Goal: Find specific page/section: Find specific page/section

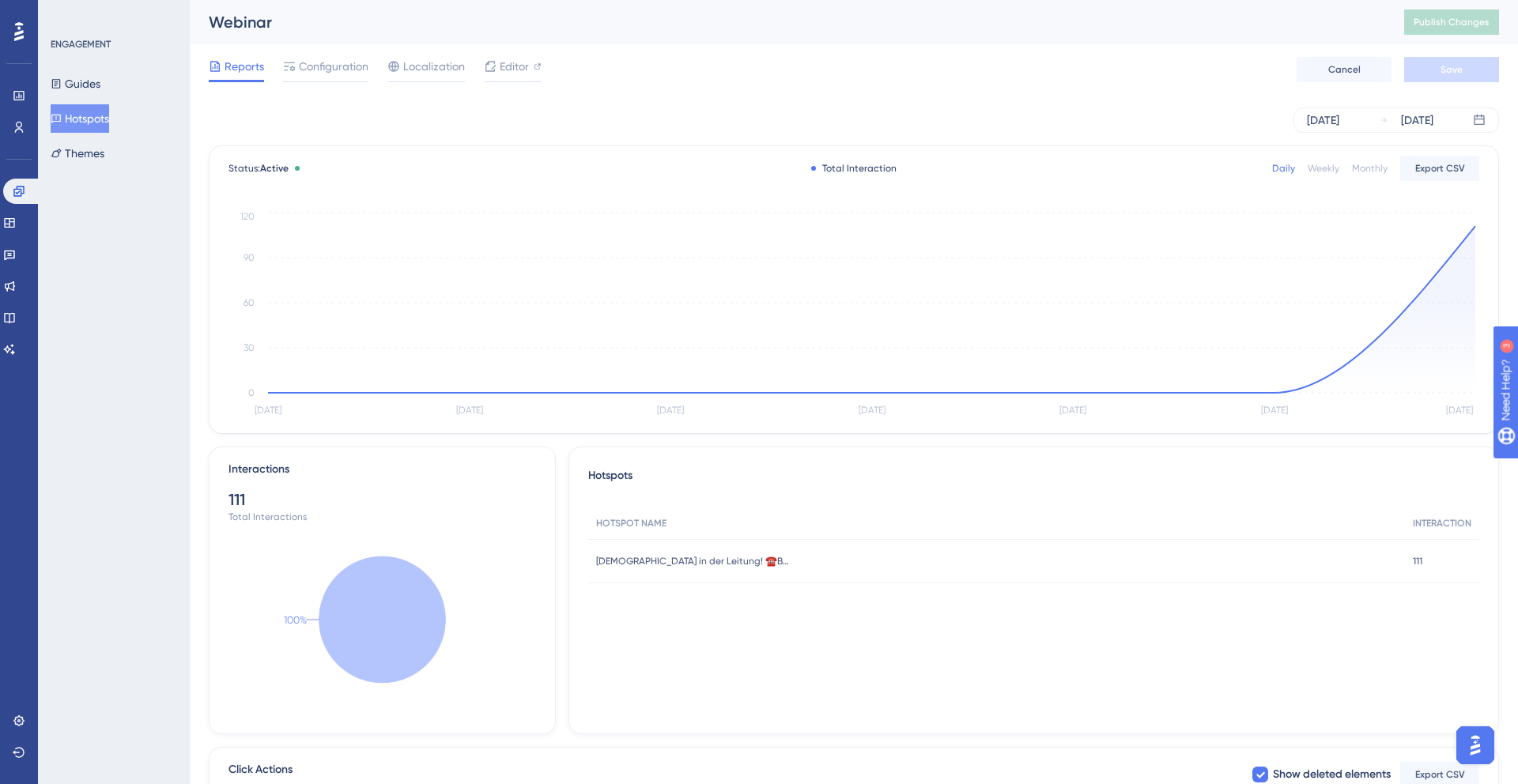
click at [628, 67] on div "Reports Configuration Localization Editor Cancel Save" at bounding box center [853, 69] width 1291 height 50
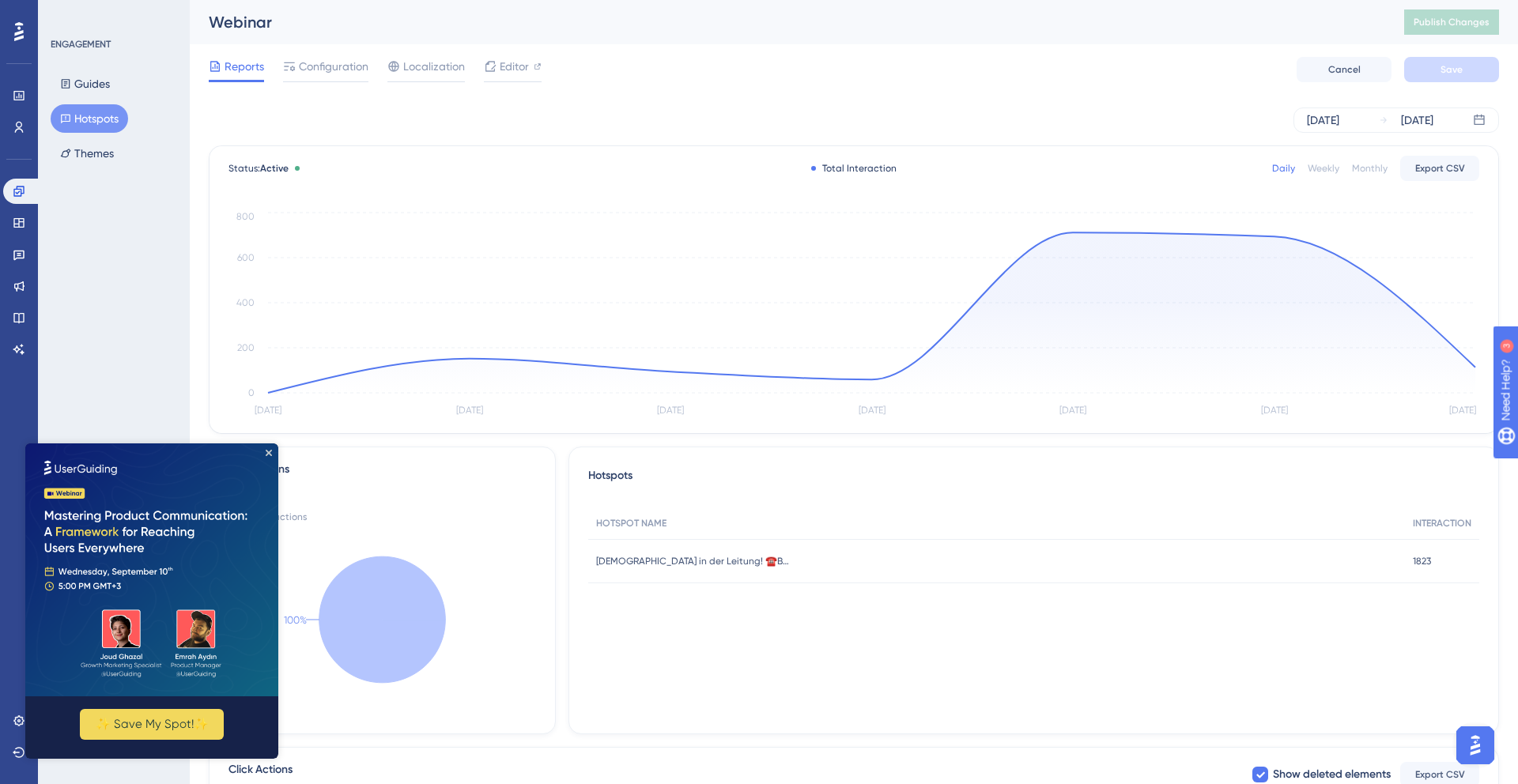
click at [77, 122] on button "Hotspots" at bounding box center [89, 119] width 78 height 28
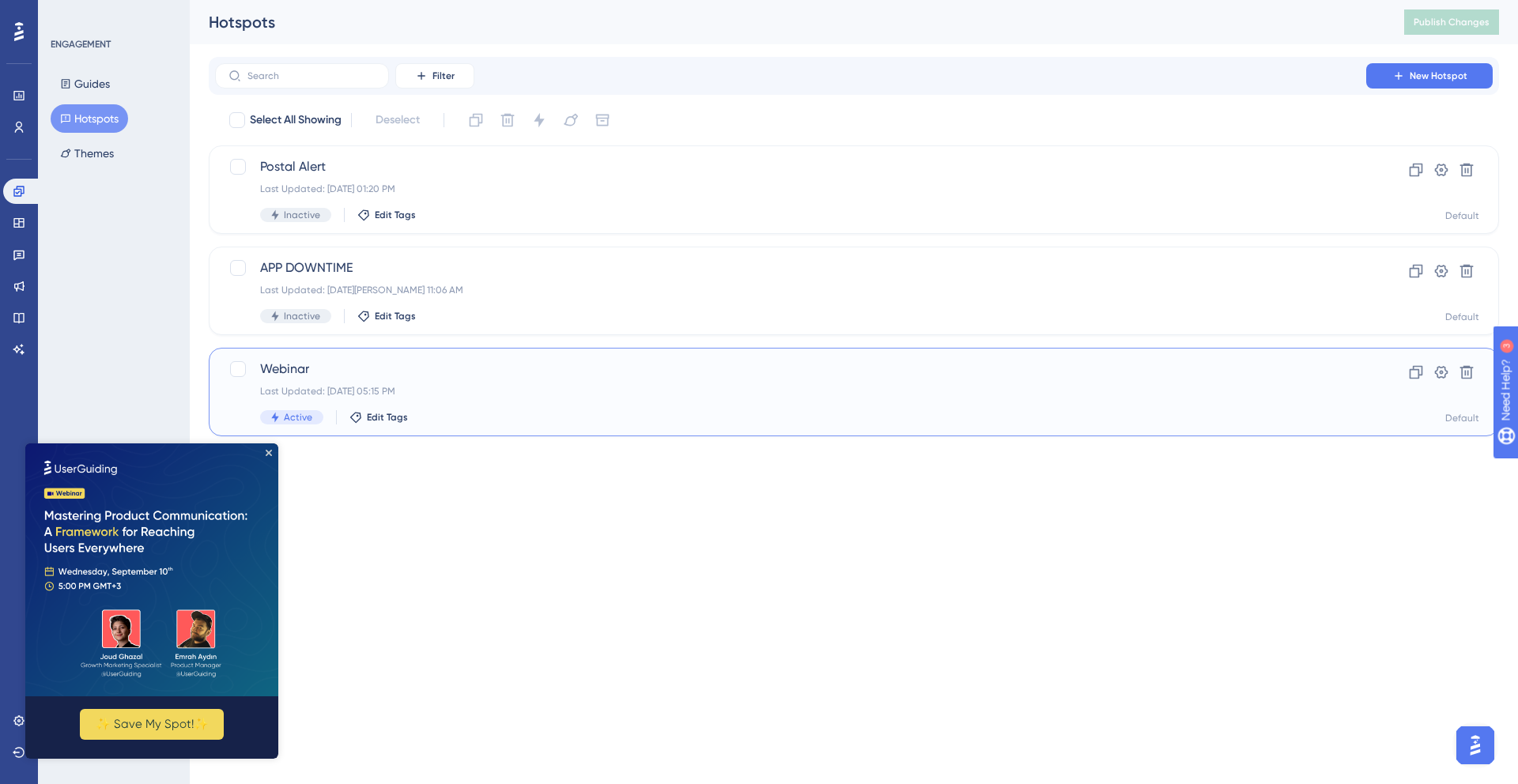
click at [438, 371] on span "Webinar" at bounding box center [790, 369] width 1061 height 19
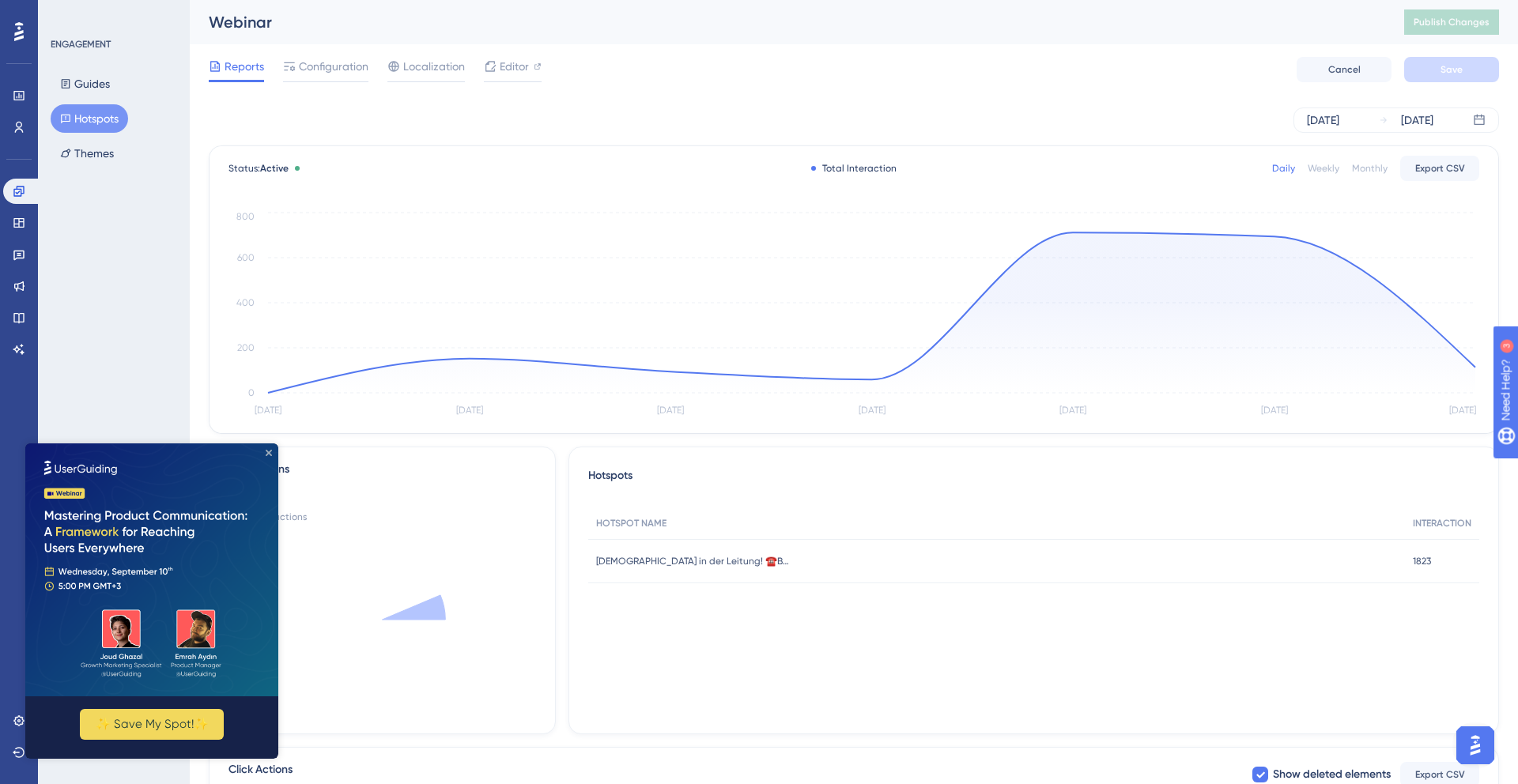
click at [268, 451] on icon "Close Preview" at bounding box center [268, 452] width 7 height 7
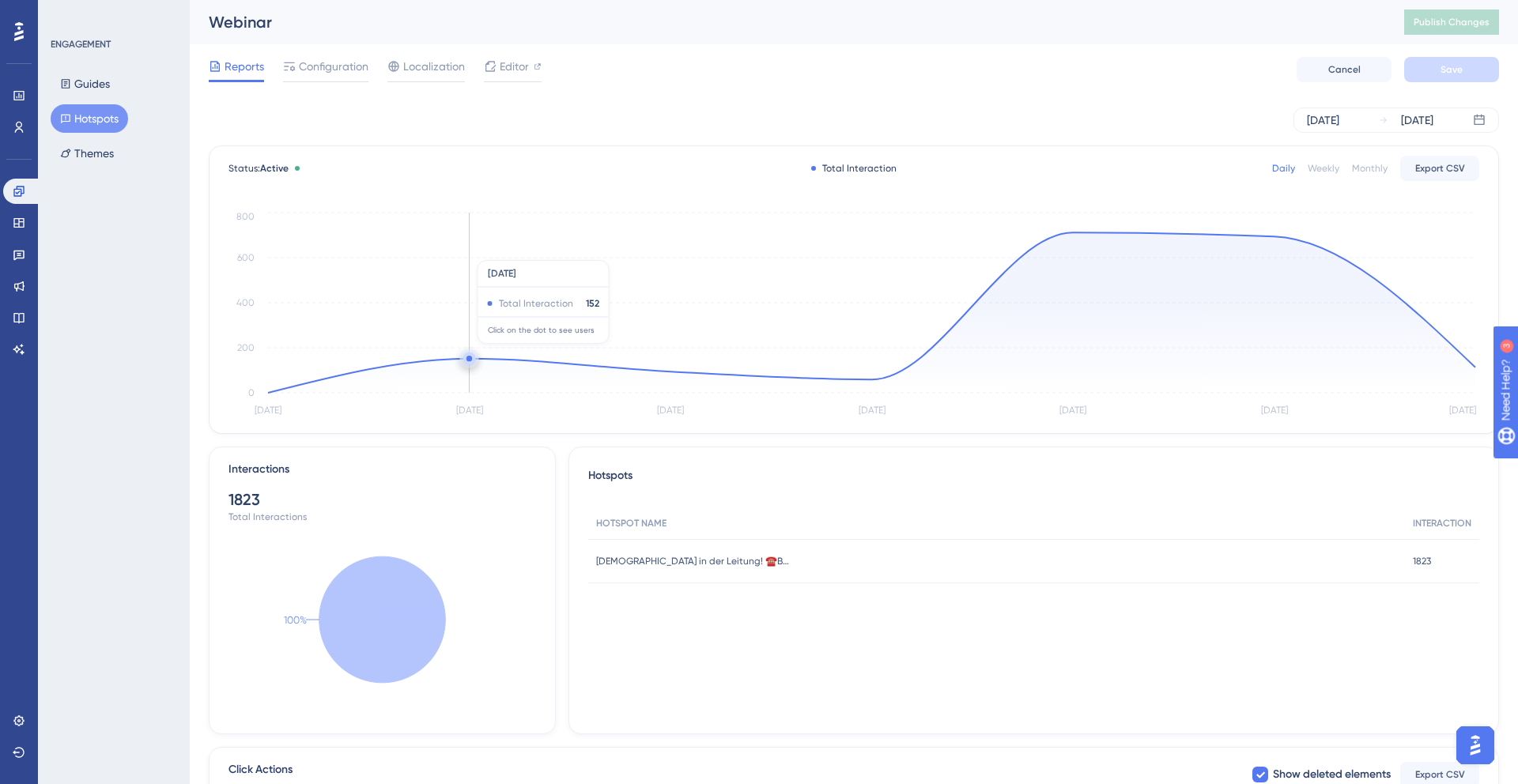
scroll to position [29, 0]
